Goal: Navigation & Orientation: Find specific page/section

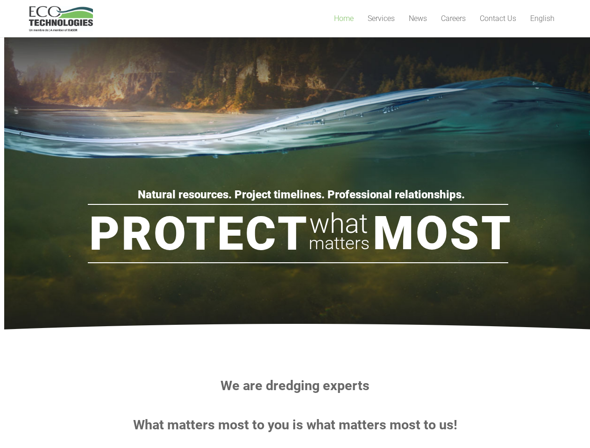
click at [381, 19] on span "Services" at bounding box center [381, 18] width 27 height 9
click at [295, 184] on rs-slide "Protect Most what matters Natural resources. Project timelines. Professional re…" at bounding box center [299, 184] width 590 height 327
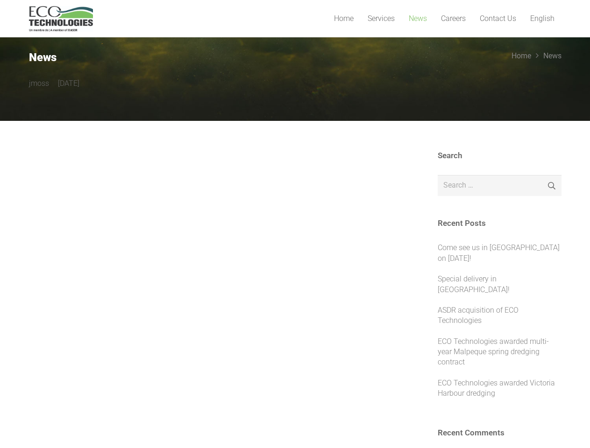
click at [381, 19] on span "Services" at bounding box center [381, 18] width 27 height 9
